Goal: Task Accomplishment & Management: Use online tool/utility

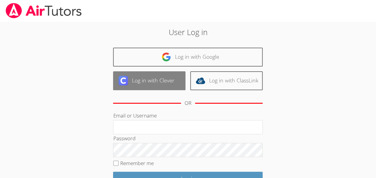
click at [147, 78] on link "Log in with Clever" at bounding box center [149, 80] width 72 height 19
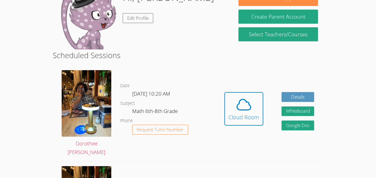
scroll to position [68, 0]
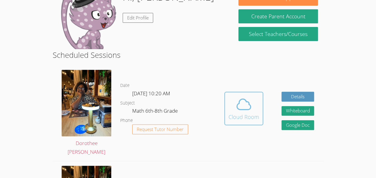
click at [237, 106] on icon at bounding box center [244, 104] width 14 height 10
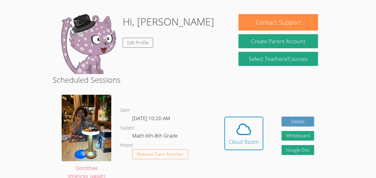
scroll to position [72, 0]
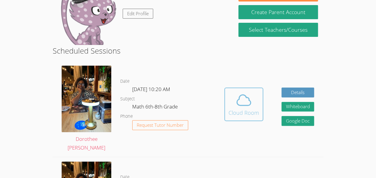
click at [249, 109] on div "Cloud Room" at bounding box center [244, 112] width 31 height 8
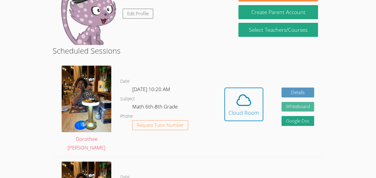
click at [294, 106] on button "Whiteboard" at bounding box center [297, 107] width 33 height 10
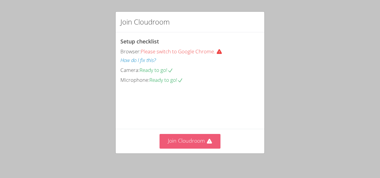
click at [189, 138] on button "Join Cloudroom" at bounding box center [190, 141] width 61 height 15
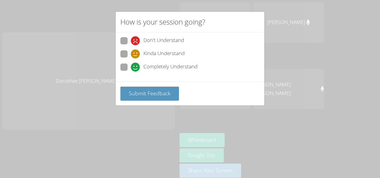
click at [138, 65] on icon at bounding box center [135, 67] width 9 height 9
click at [136, 65] on input "Completely Understand" at bounding box center [133, 65] width 5 height 5
radio input "true"
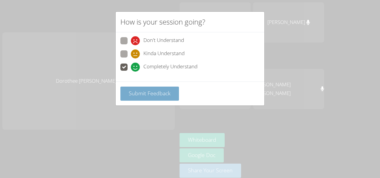
click at [152, 91] on span "Submit Feedback" at bounding box center [150, 92] width 42 height 7
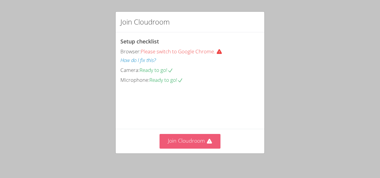
click at [198, 137] on button "Join Cloudroom" at bounding box center [190, 141] width 61 height 15
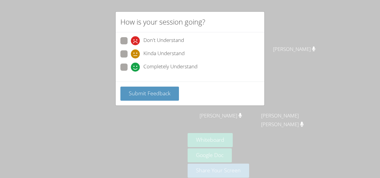
click at [162, 65] on span "Completely Understand" at bounding box center [171, 67] width 54 height 9
click at [136, 65] on input "Completely Understand" at bounding box center [133, 65] width 5 height 5
radio input "true"
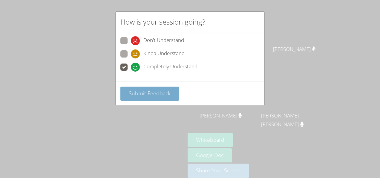
click at [157, 94] on span "Submit Feedback" at bounding box center [150, 92] width 42 height 7
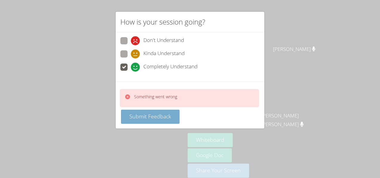
click at [170, 117] on span "Submit Feedback" at bounding box center [151, 115] width 42 height 7
